Goal: Register for event/course

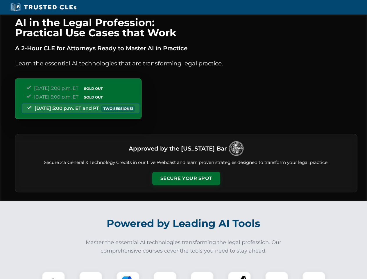
click at [186, 178] on button "Secure Your Spot" at bounding box center [186, 178] width 68 height 13
click at [53, 275] on img at bounding box center [53, 283] width 17 height 17
click at [91, 275] on div at bounding box center [90, 282] width 23 height 23
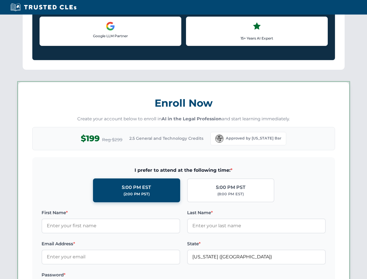
click at [165, 275] on label "Password *" at bounding box center [111, 274] width 139 height 7
